Goal: Communication & Community: Answer question/provide support

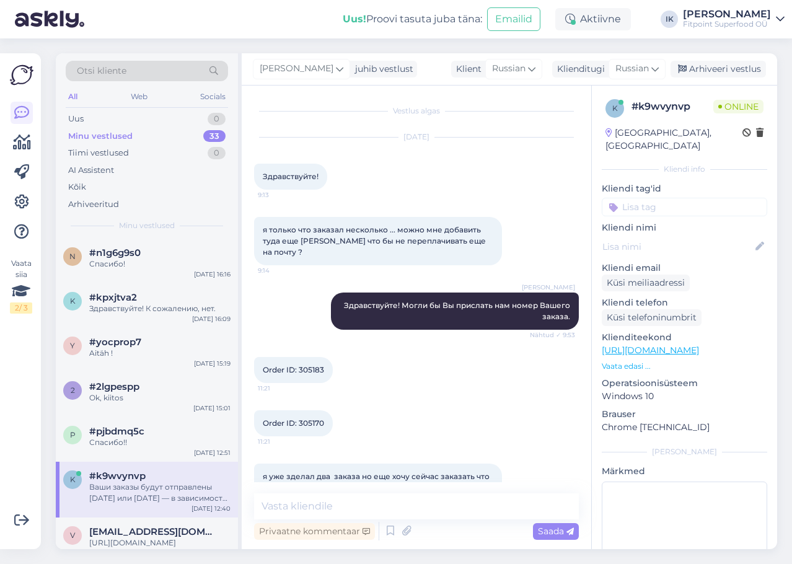
scroll to position [772, 0]
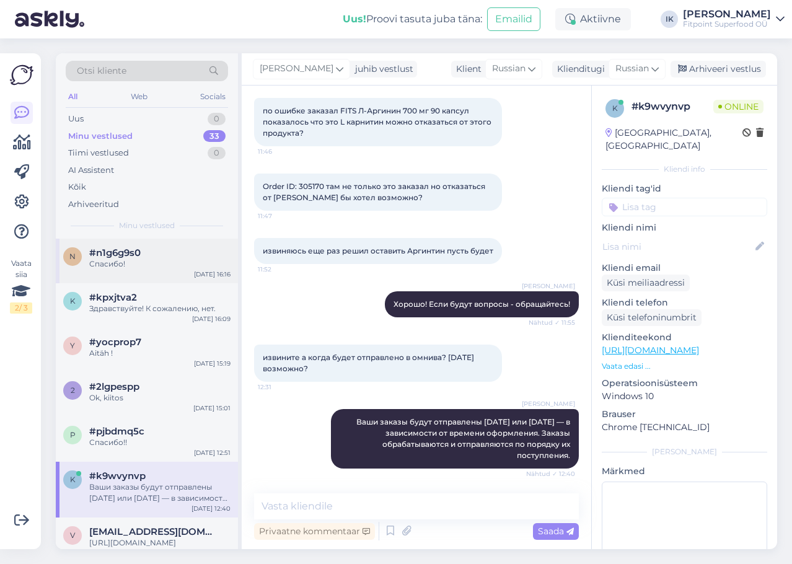
click at [188, 243] on div "n #n1g6g9s0 Спасибо! [DATE] 16:16" at bounding box center [147, 261] width 182 height 45
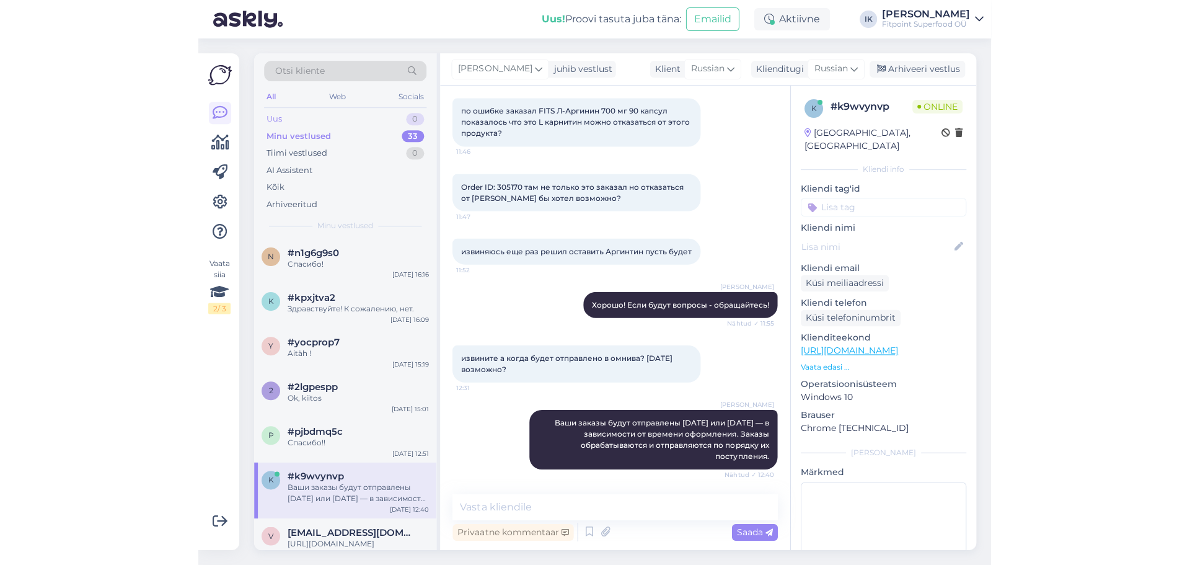
scroll to position [0, 0]
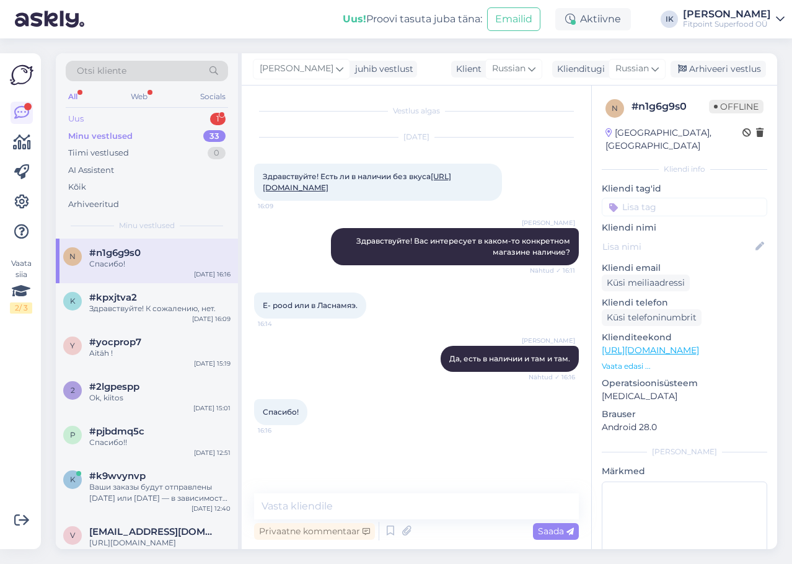
click at [221, 119] on div "1" at bounding box center [217, 119] width 15 height 12
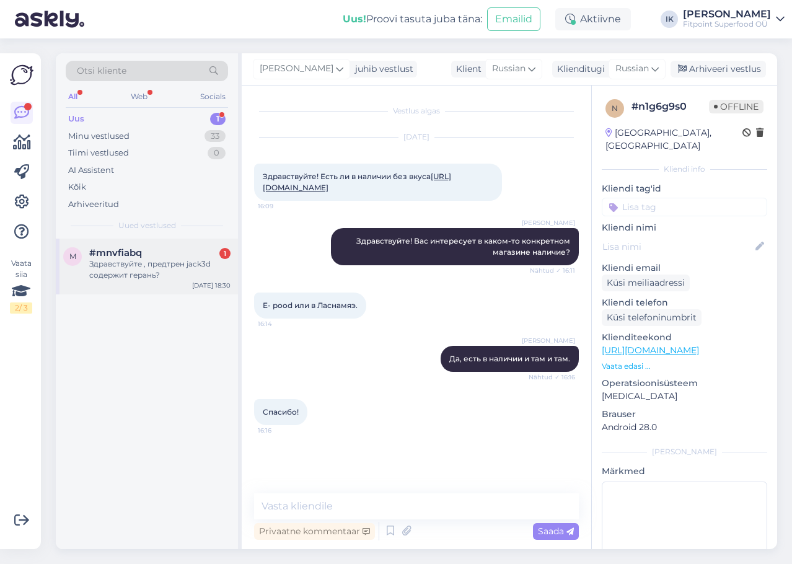
drag, startPoint x: 131, startPoint y: 275, endPoint x: 139, endPoint y: 262, distance: 15.8
click at [131, 275] on div "Здравствуйте , предтрен jack3d содержит герань?" at bounding box center [159, 269] width 141 height 22
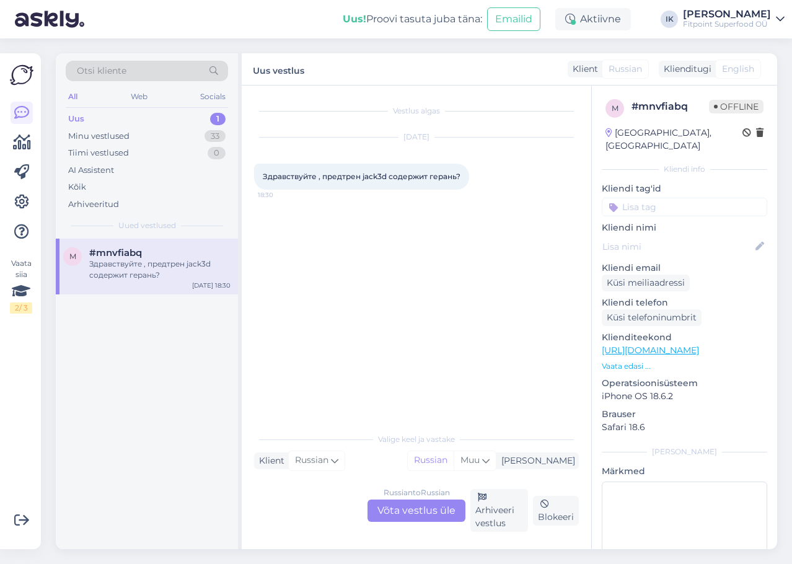
click at [438, 501] on div "Russian to Russian Võta vestlus üle" at bounding box center [416, 510] width 98 height 22
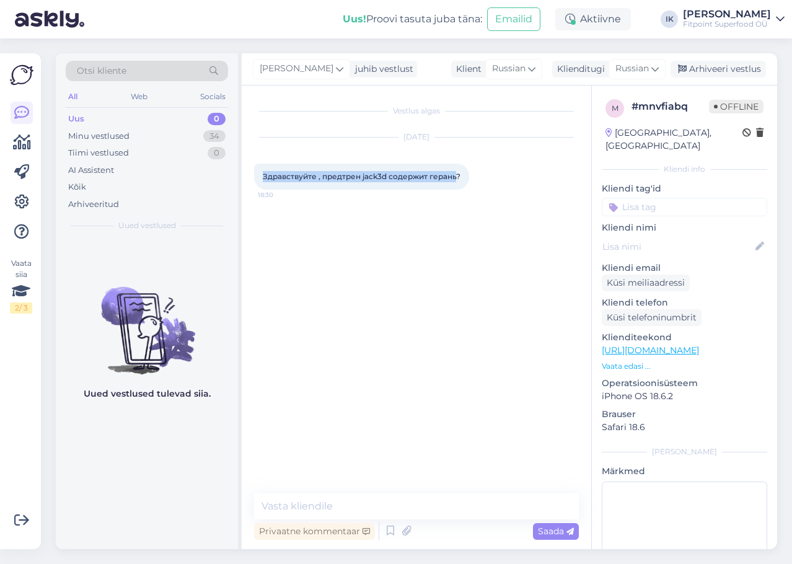
drag, startPoint x: 458, startPoint y: 173, endPoint x: 255, endPoint y: 175, distance: 203.3
click at [255, 175] on div "Здравствуйте , предтрен jack3d содержит герань? 18:30" at bounding box center [361, 177] width 215 height 26
copy span "Здравствуйте , предтрен jack3d содержит герань"
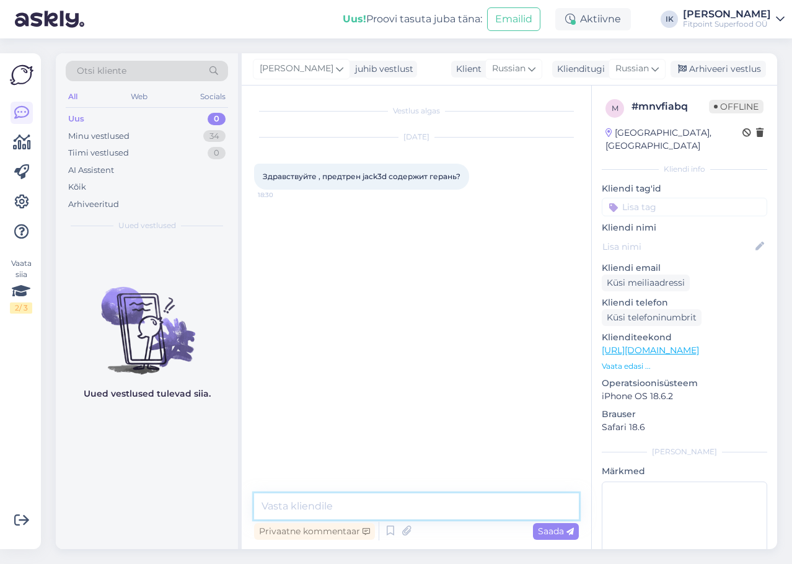
click at [384, 499] on textarea at bounding box center [416, 506] width 325 height 26
paste textarea "Да, предтренировочный комплекс Jack3d (в современных версиях) содержит экстракт…"
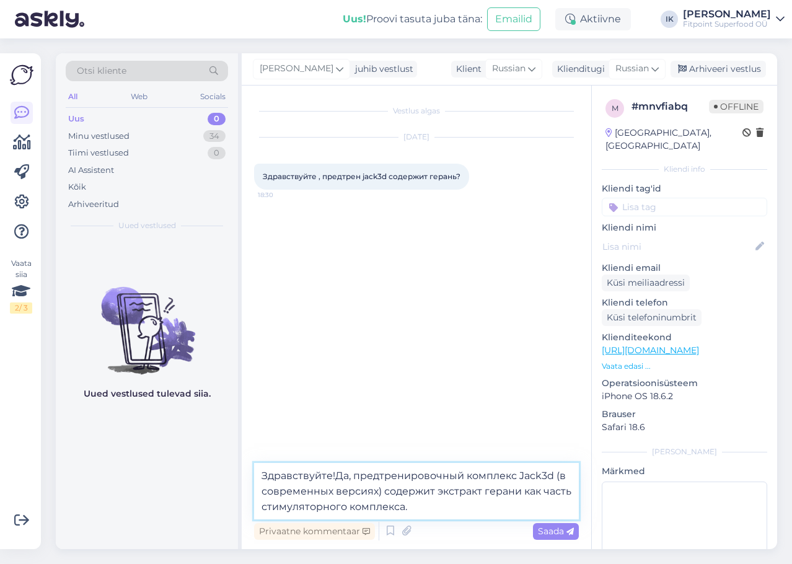
drag, startPoint x: 332, startPoint y: 476, endPoint x: 371, endPoint y: 497, distance: 44.4
click at [332, 476] on textarea "Здравствуйте!Да, предтренировочный комплекс Jack3d (в современных версиях) соде…" at bounding box center [416, 491] width 325 height 56
drag, startPoint x: 382, startPoint y: 492, endPoint x: 555, endPoint y: 472, distance: 173.4
click at [555, 472] on textarea "Здравствуйте !Да, предтренировочный комплекс Jack3d (в современных версиях) сод…" at bounding box center [416, 491] width 325 height 56
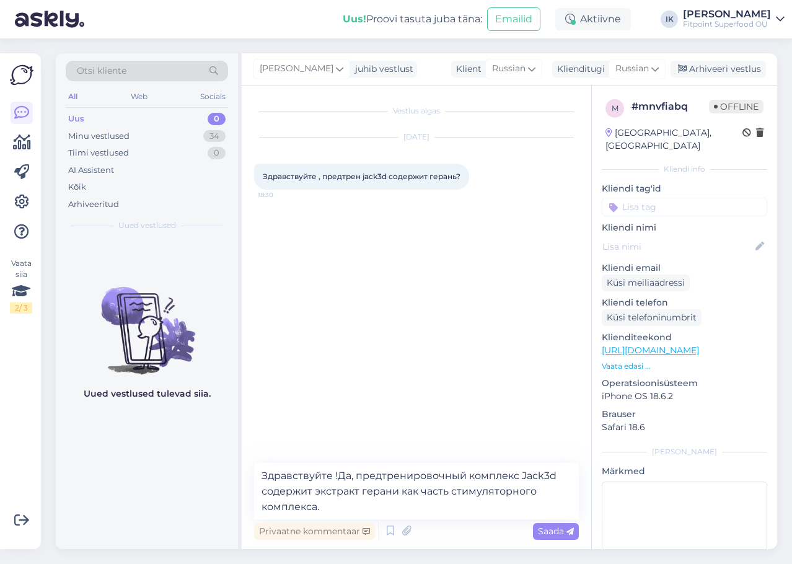
drag, startPoint x: 556, startPoint y: 532, endPoint x: 395, endPoint y: 486, distance: 167.1
click at [401, 486] on div "Здравствуйте !Да, предтренировочный комплекс Jack3d содержит экстракт герани ка…" at bounding box center [416, 503] width 325 height 80
click at [340, 475] on textarea "Здравствуйте !Да, предтренировочный комплекс Jack3d содержит экстракт герани ка…" at bounding box center [416, 491] width 325 height 56
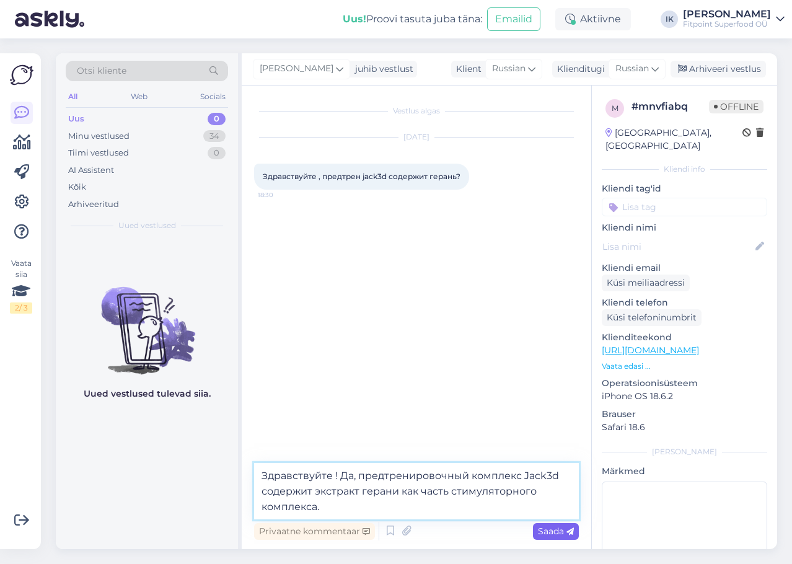
type textarea "Здравствуйте ! Да, предтренировочный комплекс Jack3d содержит экстракт герани к…"
click at [554, 534] on span "Saada" at bounding box center [556, 531] width 36 height 11
